Goal: Find contact information: Find contact information

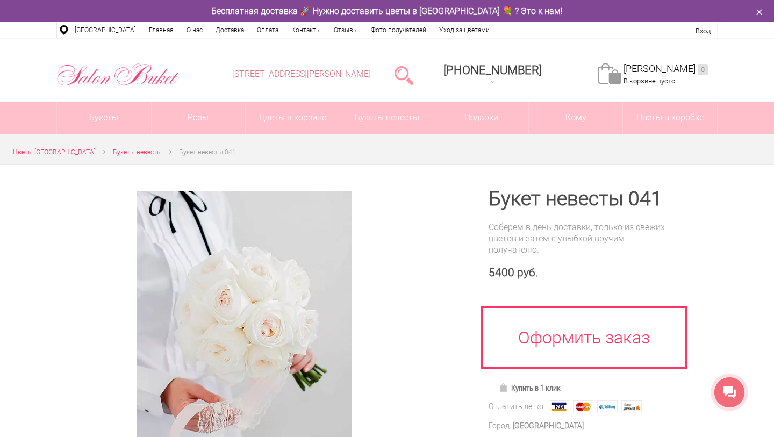
click at [371, 73] on link "[STREET_ADDRESS][PERSON_NAME]" at bounding box center [301, 74] width 139 height 10
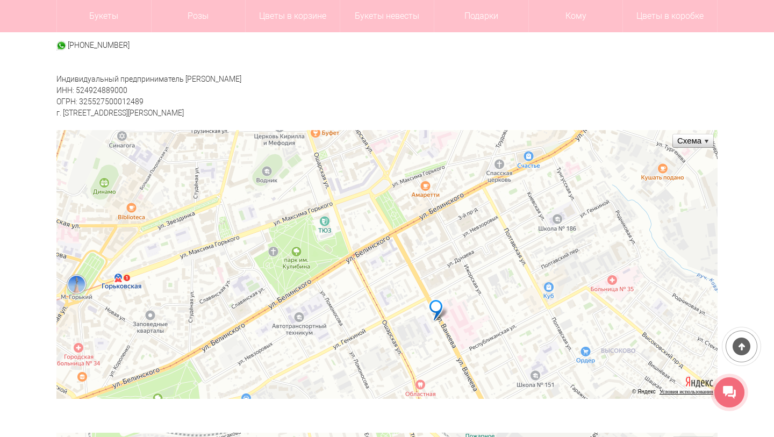
scroll to position [336, 0]
click at [437, 313] on ymaps at bounding box center [439, 311] width 20 height 23
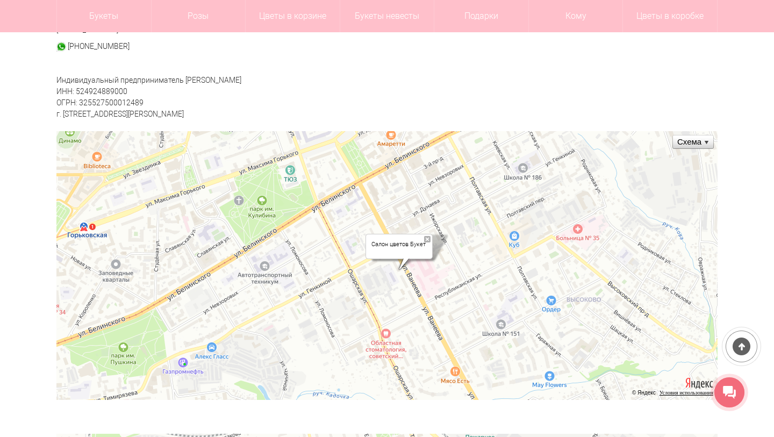
drag, startPoint x: 486, startPoint y: 189, endPoint x: 445, endPoint y: 132, distance: 70.3
click at [446, 132] on ymaps at bounding box center [386, 265] width 661 height 269
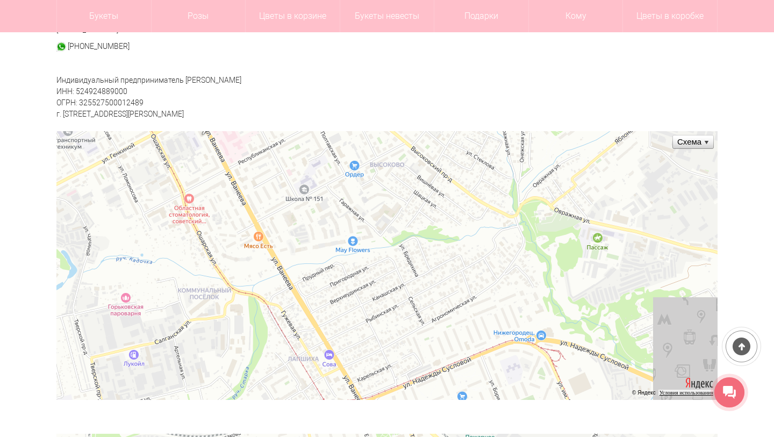
drag, startPoint x: 408, startPoint y: 324, endPoint x: 224, endPoint y: 199, distance: 222.2
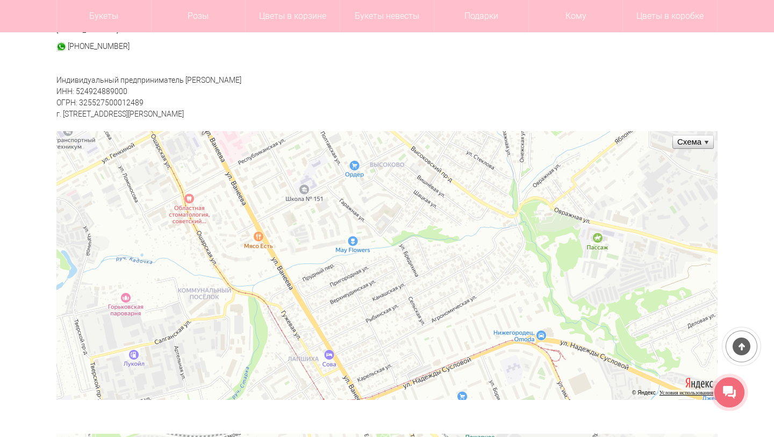
click at [224, 199] on ymaps at bounding box center [386, 265] width 661 height 269
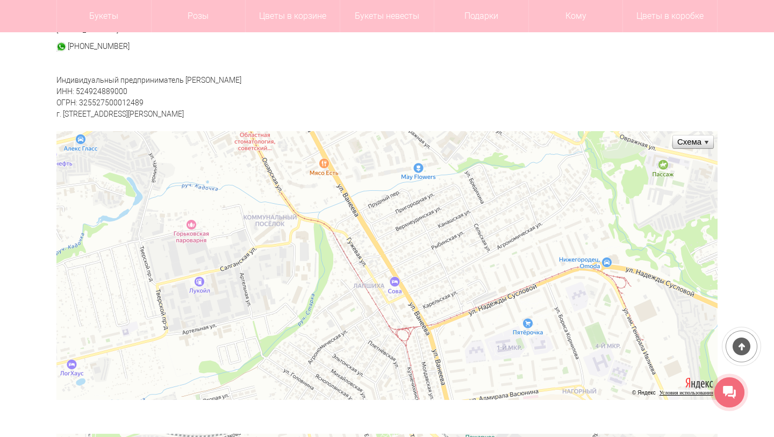
drag, startPoint x: 250, startPoint y: 244, endPoint x: 314, endPoint y: 187, distance: 86.1
click at [314, 186] on ymaps at bounding box center [386, 265] width 661 height 269
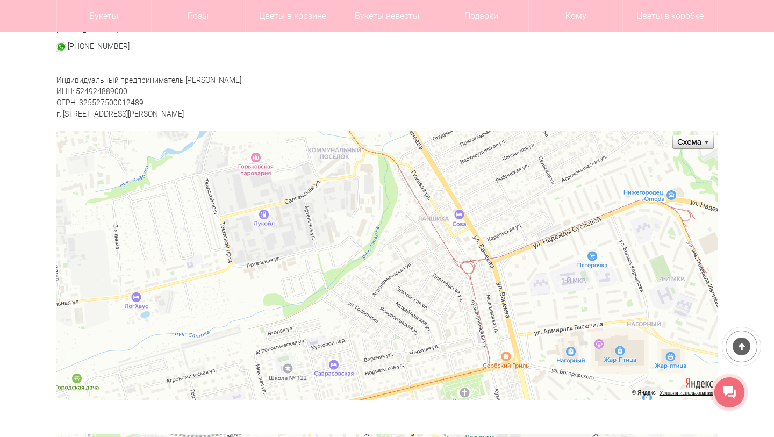
drag, startPoint x: 347, startPoint y: 247, endPoint x: 412, endPoint y: 159, distance: 109.6
click at [412, 159] on ymaps at bounding box center [386, 265] width 661 height 269
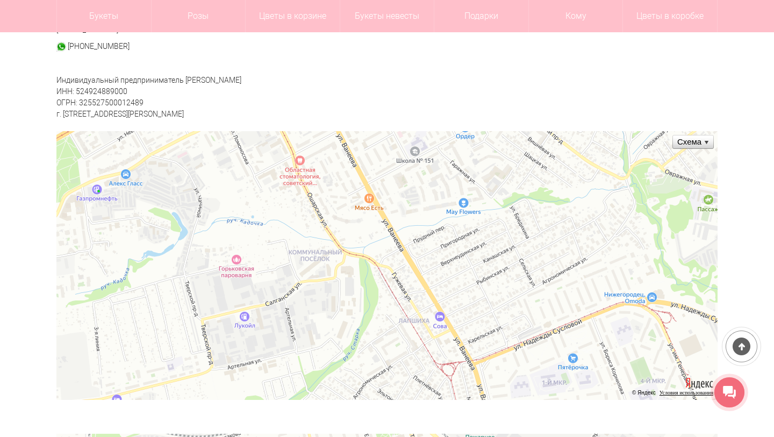
drag, startPoint x: 419, startPoint y: 239, endPoint x: 400, endPoint y: 341, distance: 104.0
click at [400, 341] on ymaps at bounding box center [386, 265] width 661 height 269
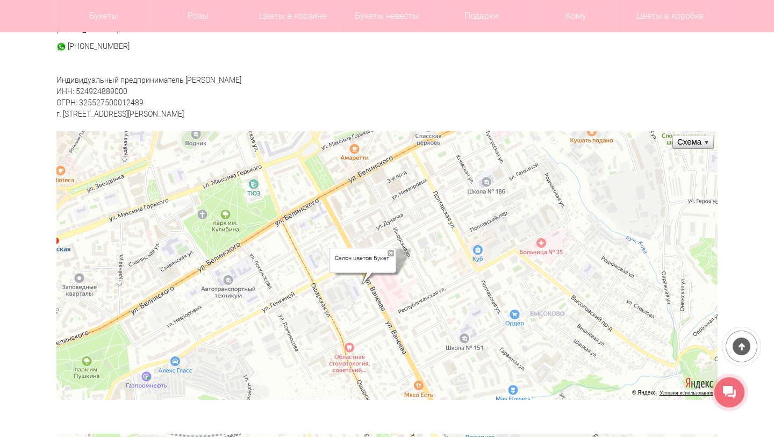
drag, startPoint x: 362, startPoint y: 210, endPoint x: 412, endPoint y: 397, distance: 193.6
click at [412, 397] on ymaps at bounding box center [386, 265] width 661 height 269
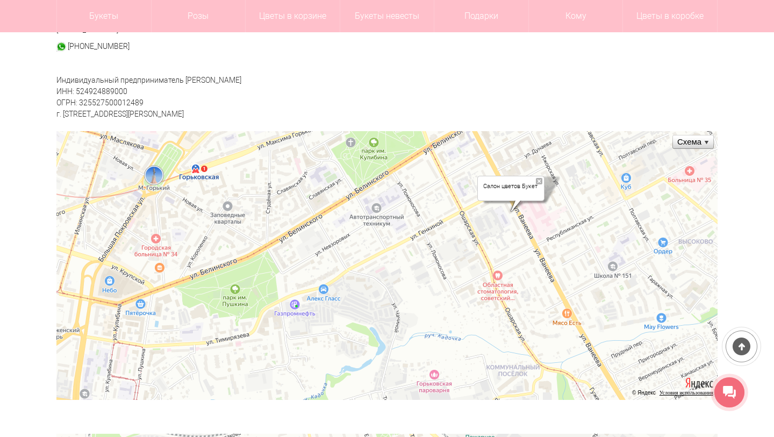
drag, startPoint x: 354, startPoint y: 221, endPoint x: 503, endPoint y: 149, distance: 165.0
click at [503, 149] on ymaps at bounding box center [386, 265] width 661 height 269
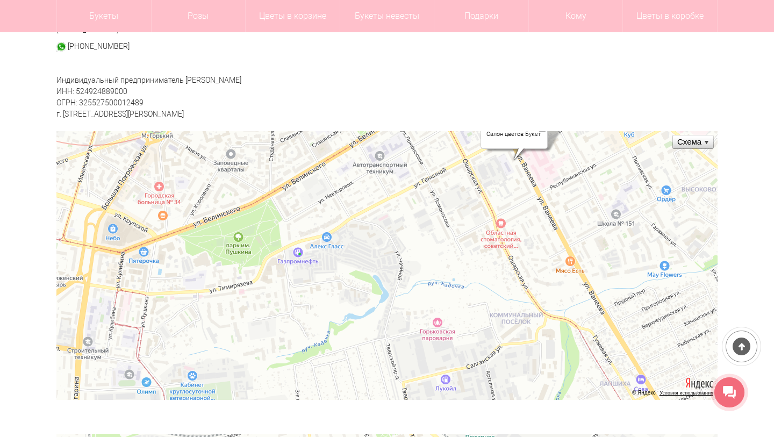
drag, startPoint x: 212, startPoint y: 330, endPoint x: 216, endPoint y: 277, distance: 52.3
click at [216, 277] on ymaps at bounding box center [386, 265] width 661 height 269
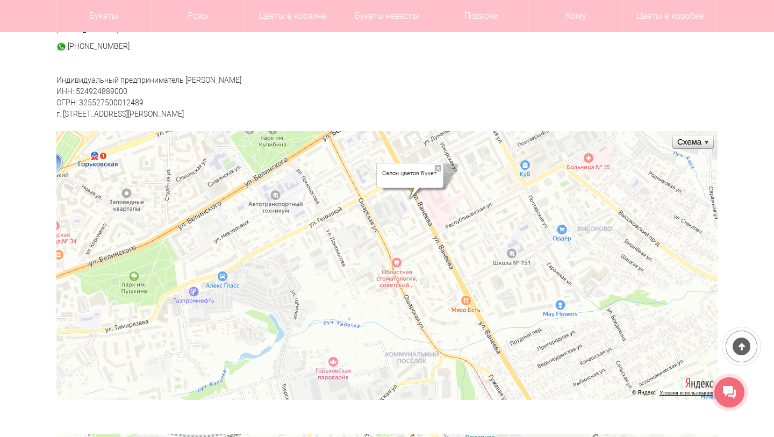
drag, startPoint x: 423, startPoint y: 289, endPoint x: 319, endPoint y: 328, distance: 111.5
click at [319, 328] on ymaps at bounding box center [386, 265] width 661 height 269
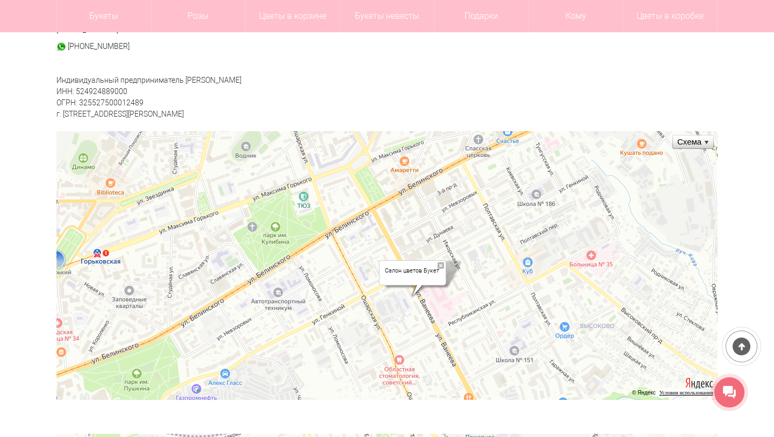
drag, startPoint x: 359, startPoint y: 195, endPoint x: 361, endPoint y: 292, distance: 97.4
click at [361, 292] on ymaps at bounding box center [386, 265] width 661 height 269
click at [375, 261] on ymaps at bounding box center [386, 265] width 661 height 269
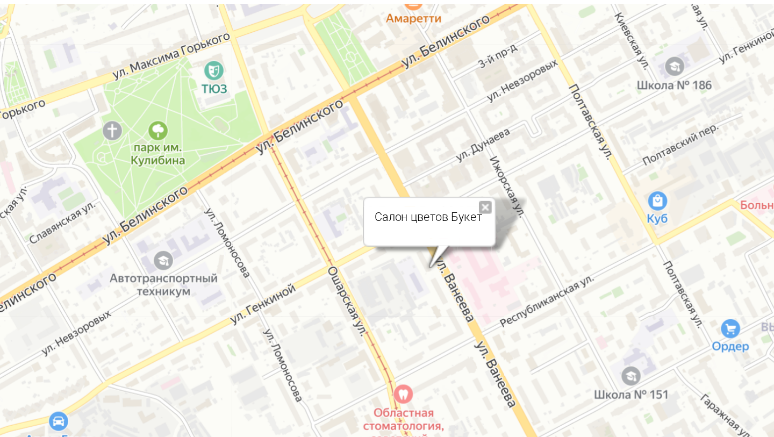
drag, startPoint x: 180, startPoint y: 144, endPoint x: 169, endPoint y: 108, distance: 38.1
click at [169, 218] on ymaps at bounding box center [386, 352] width 661 height 269
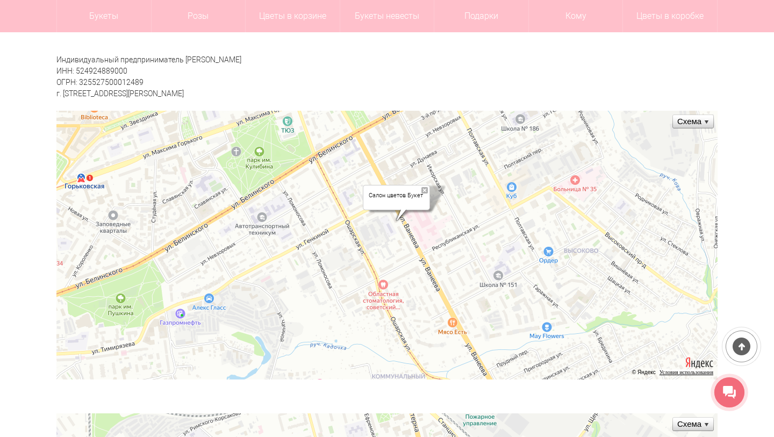
scroll to position [353, 0]
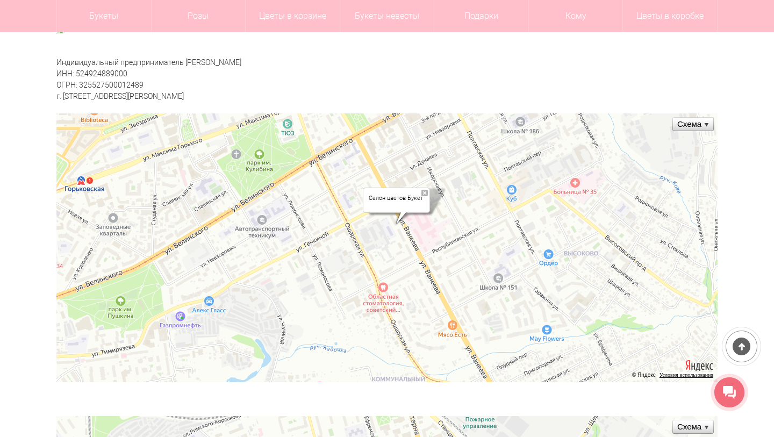
click at [366, 184] on ymaps at bounding box center [386, 247] width 661 height 269
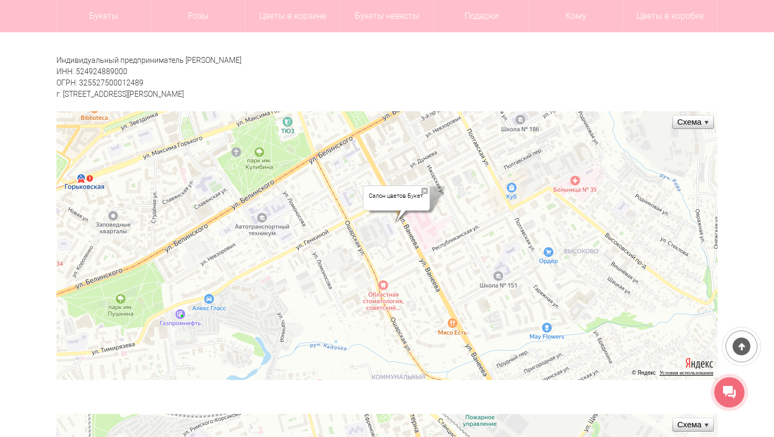
drag, startPoint x: 362, startPoint y: 173, endPoint x: 293, endPoint y: 280, distance: 127.4
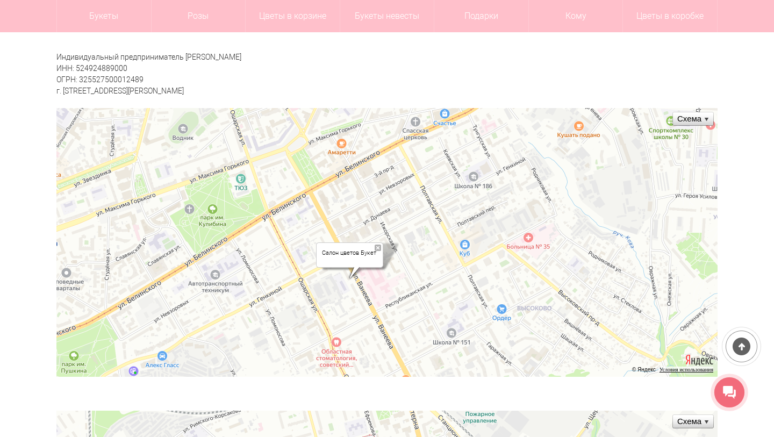
drag, startPoint x: 384, startPoint y: 166, endPoint x: 337, endPoint y: 225, distance: 75.8
click at [337, 225] on ymaps at bounding box center [386, 242] width 661 height 269
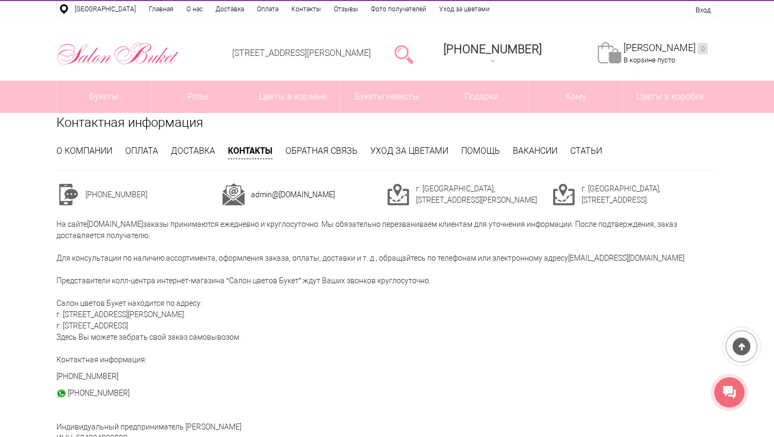
scroll to position [8, 0]
